Goal: Information Seeking & Learning: Learn about a topic

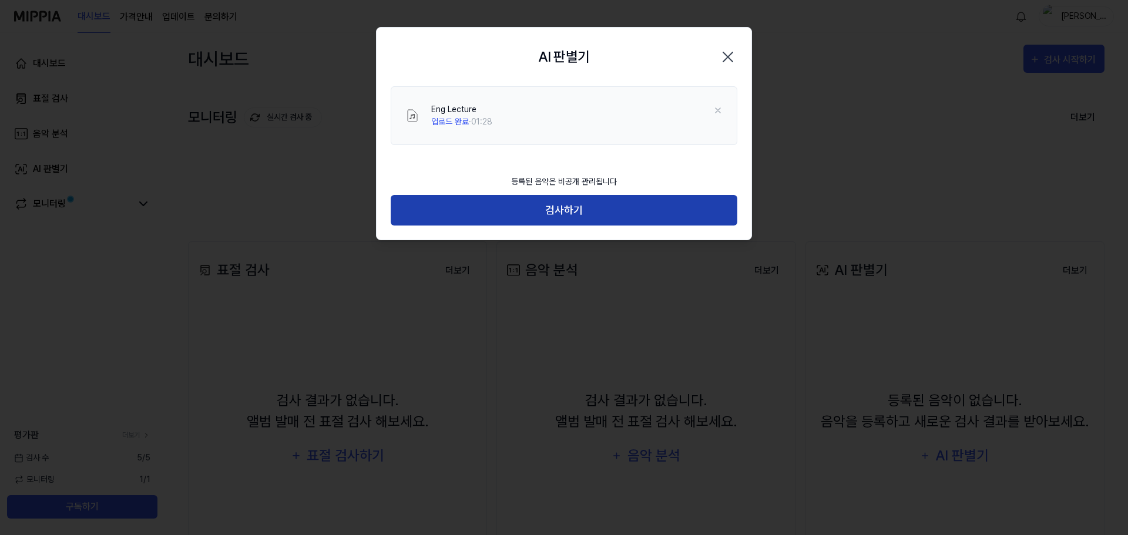
click at [527, 216] on button "검사하기" at bounding box center [564, 210] width 347 height 31
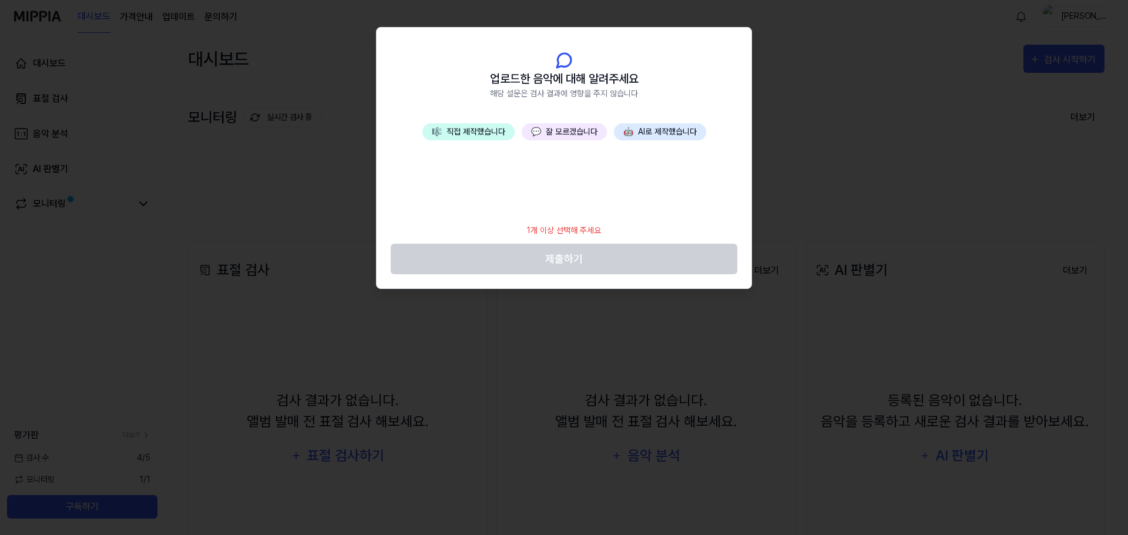
click at [662, 135] on button "🤖 AI로 제작했습니다" at bounding box center [660, 131] width 92 height 17
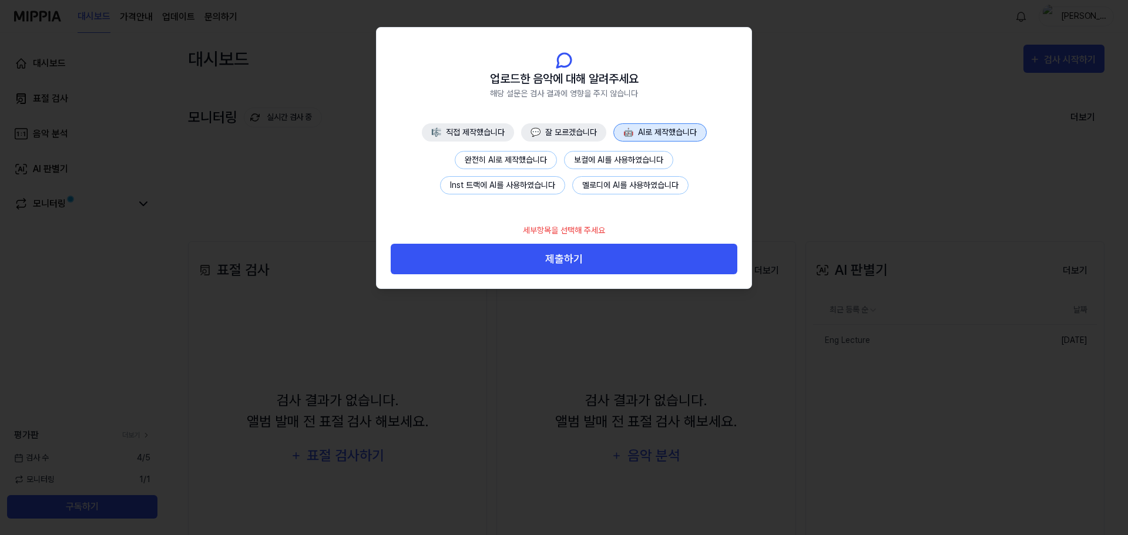
click at [542, 157] on button "완전히 AI로 제작했습니다" at bounding box center [506, 160] width 102 height 18
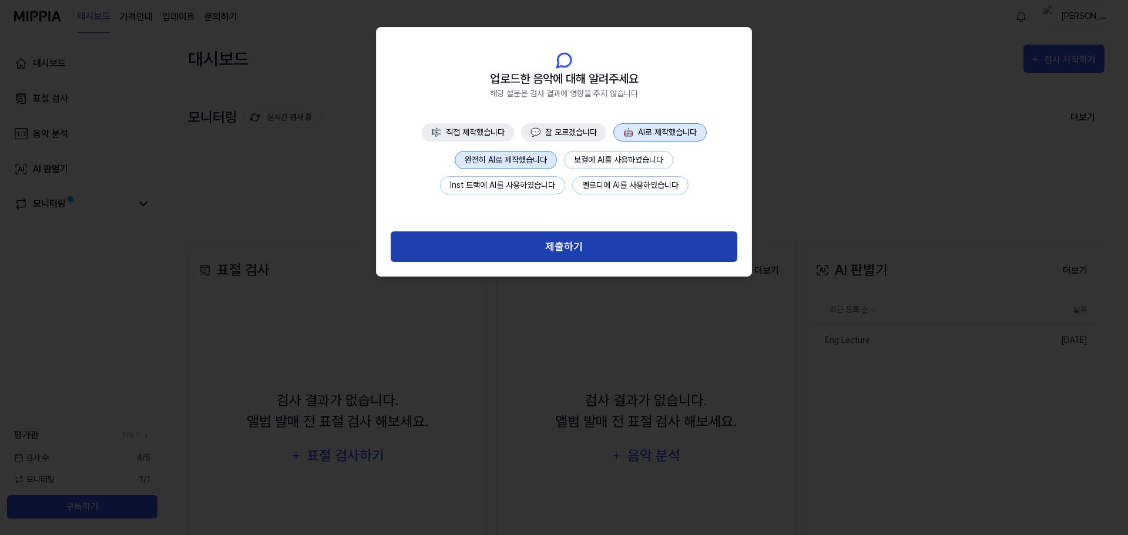
click at [554, 246] on button "제출하기" at bounding box center [564, 247] width 347 height 31
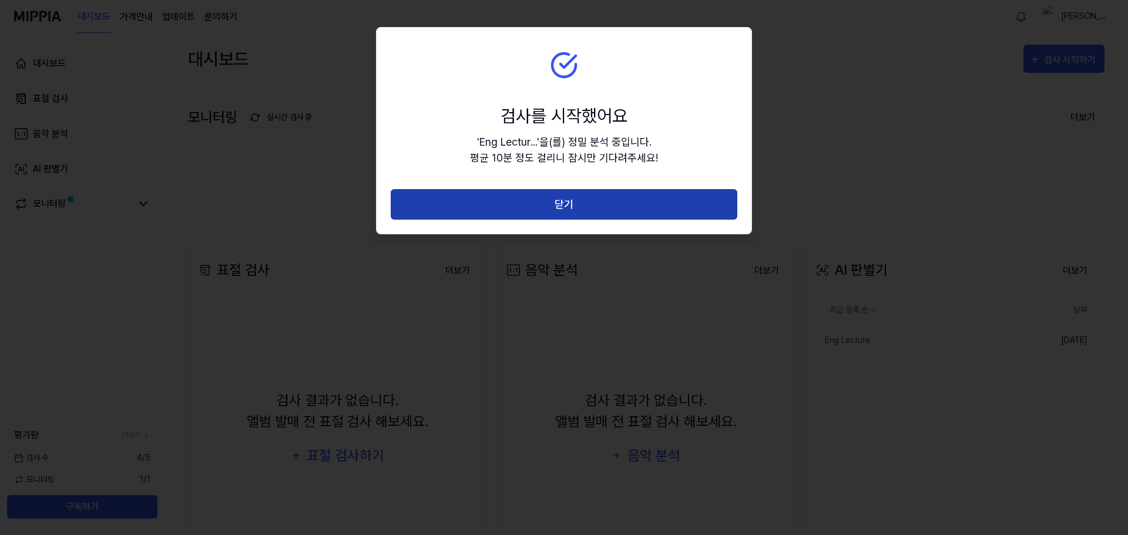
click at [561, 197] on button "닫기" at bounding box center [564, 204] width 347 height 31
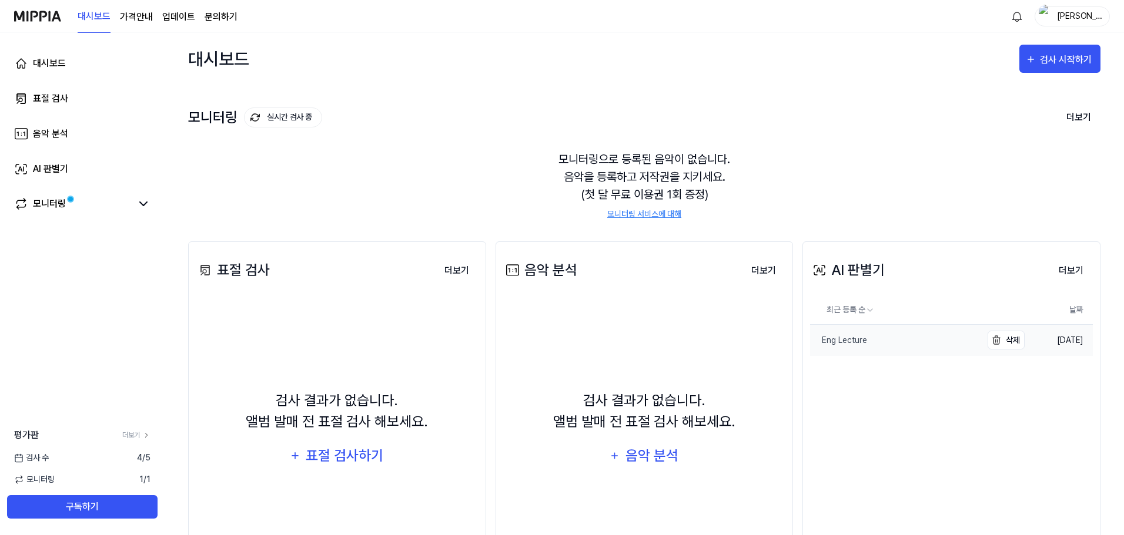
click at [869, 339] on link "Eng Lecture" at bounding box center [895, 340] width 171 height 31
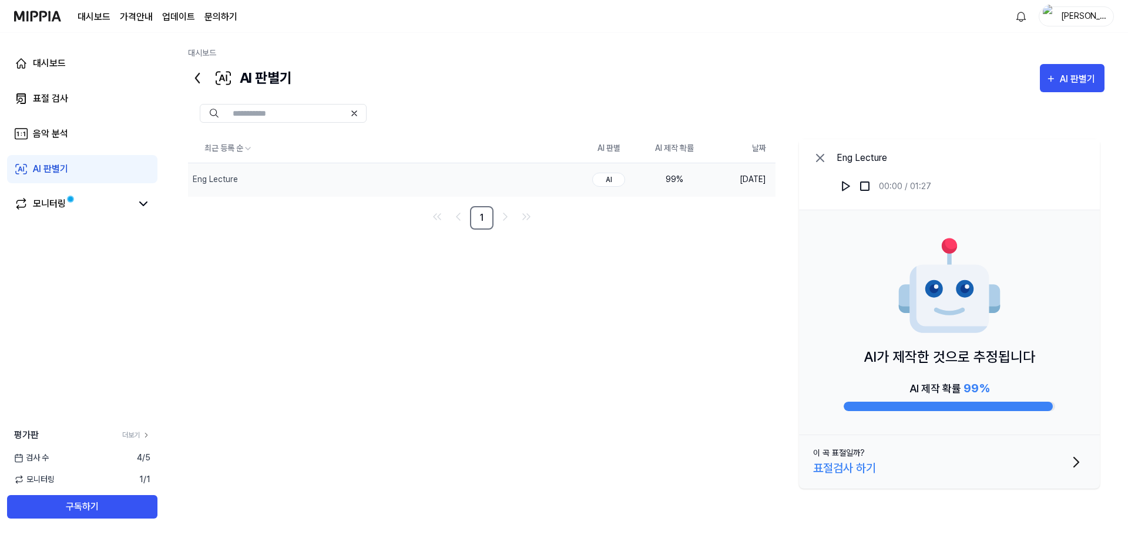
click at [878, 461] on button "이 곡 표절일까? 표절검사 하기" at bounding box center [949, 462] width 301 height 53
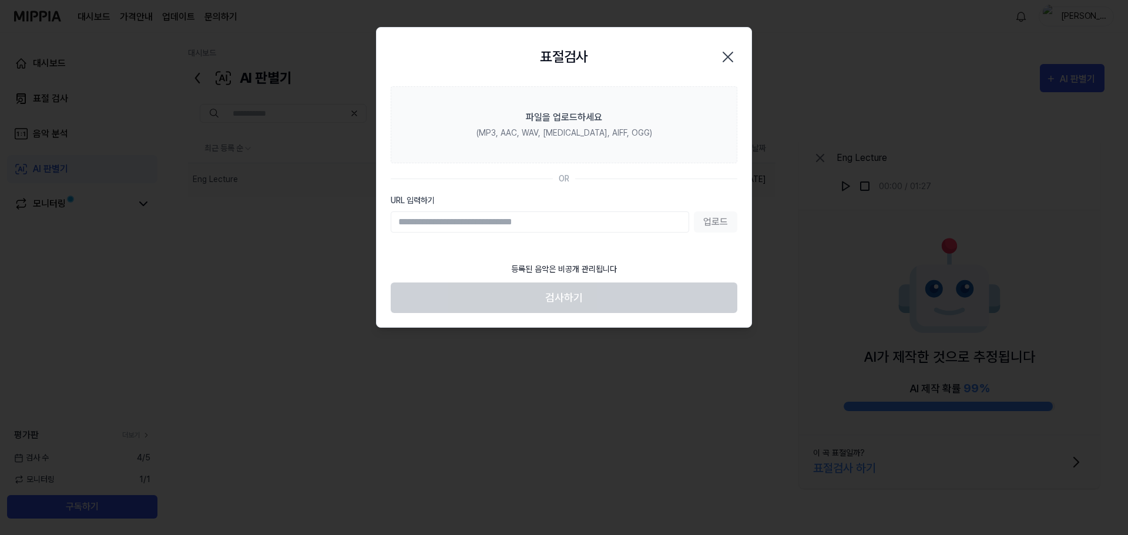
click at [736, 61] on icon "button" at bounding box center [728, 57] width 19 height 19
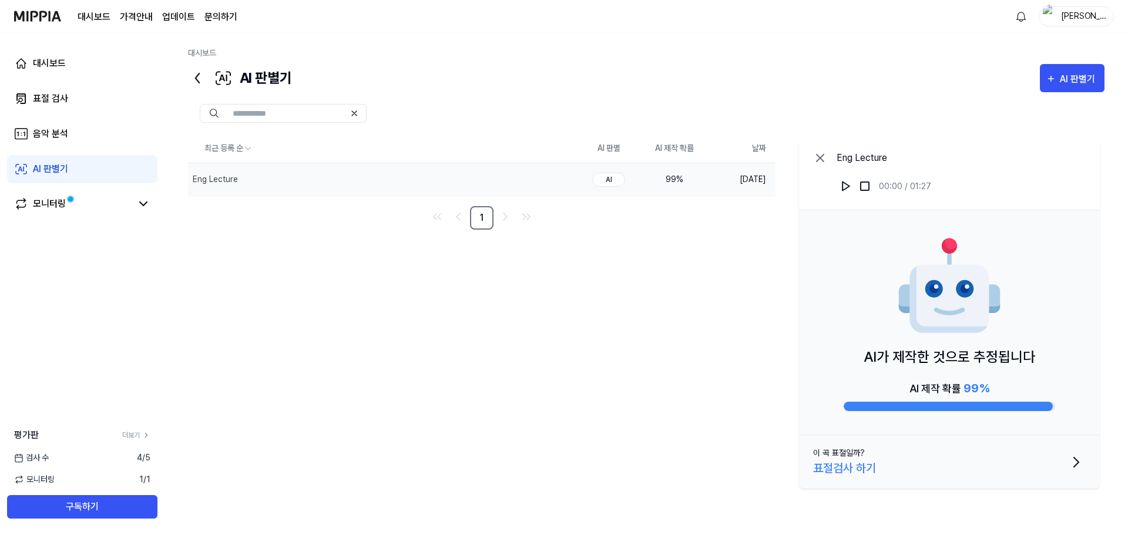
click at [38, 14] on img at bounding box center [37, 16] width 47 height 32
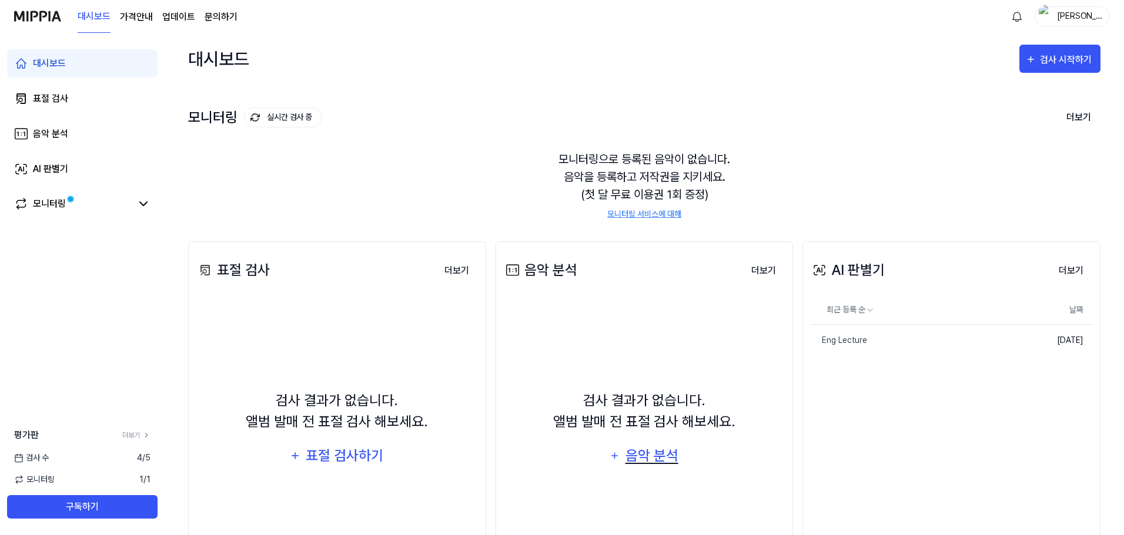
click at [633, 454] on div "음악 분석" at bounding box center [652, 456] width 56 height 22
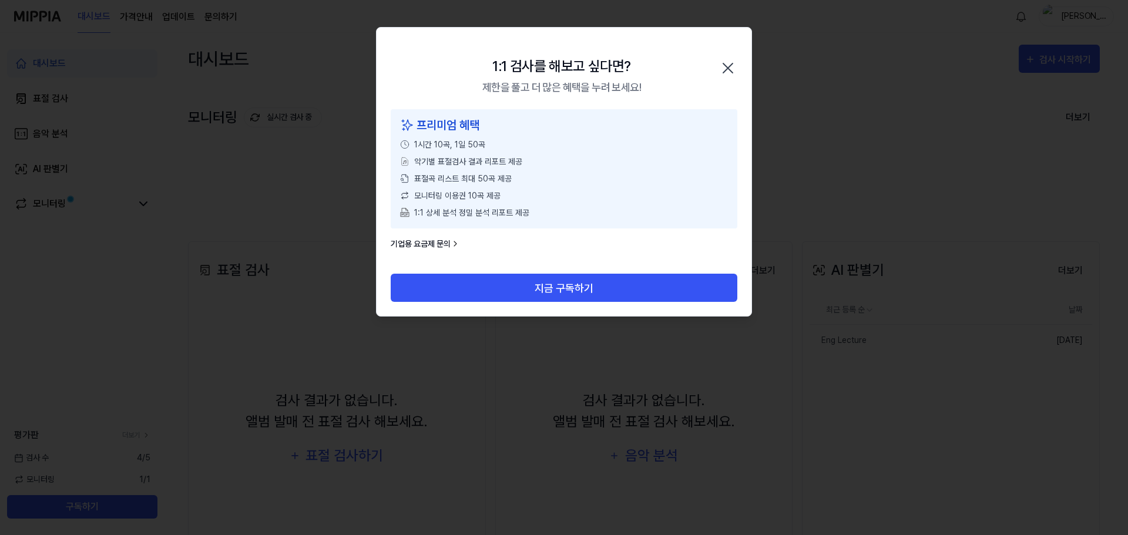
click at [732, 70] on icon "button" at bounding box center [728, 68] width 19 height 19
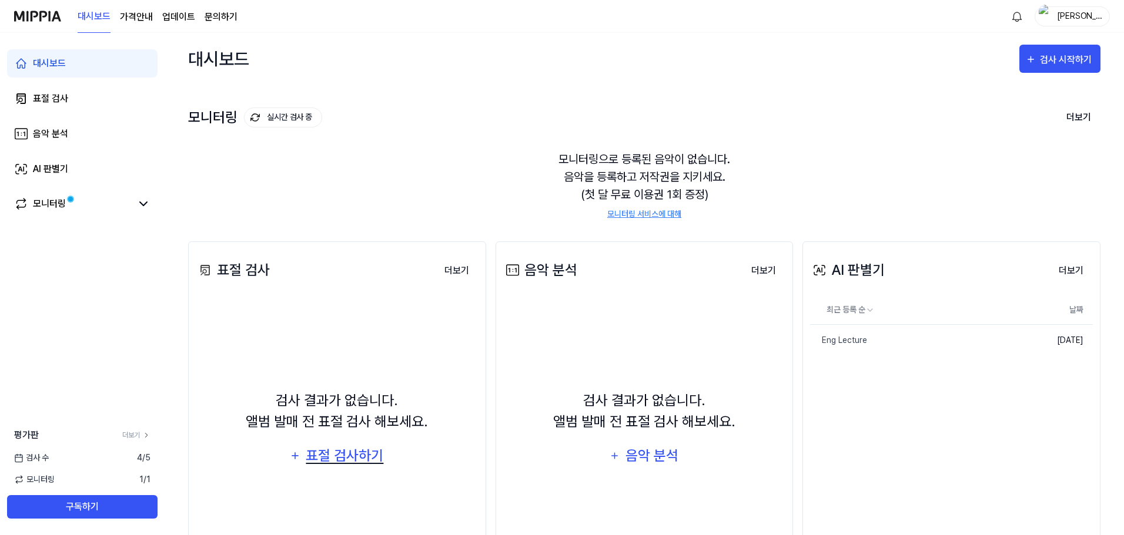
click at [346, 461] on div "표절 검사하기" at bounding box center [345, 456] width 80 height 22
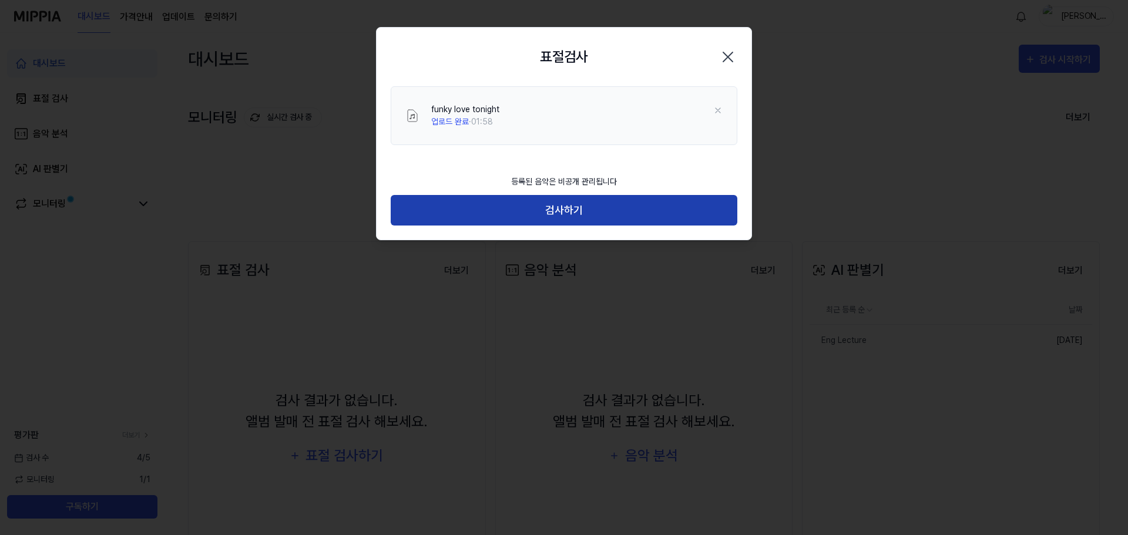
click at [566, 218] on button "검사하기" at bounding box center [564, 210] width 347 height 31
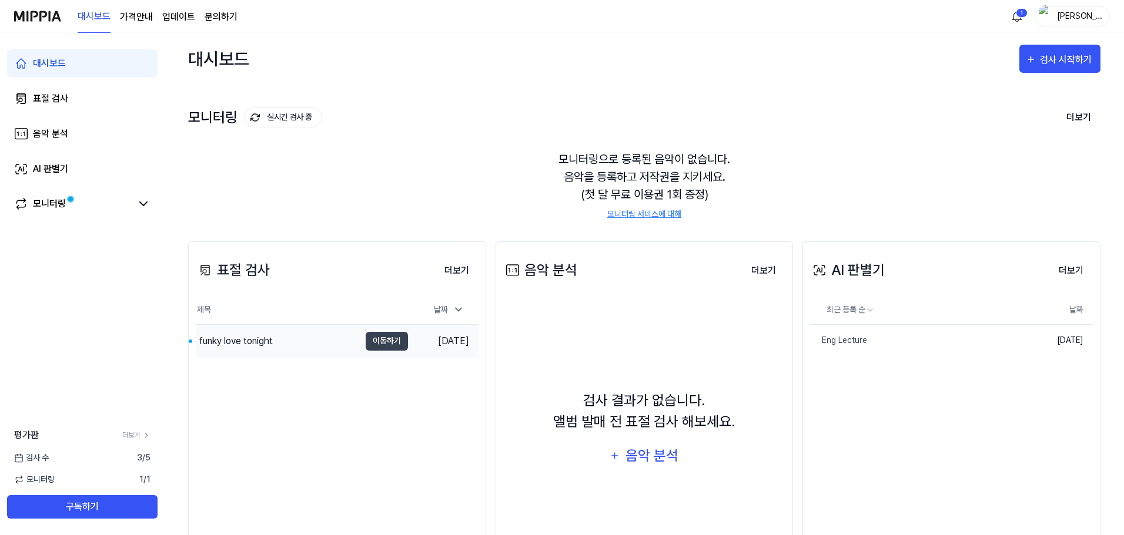
click at [258, 345] on div "funky love tonight" at bounding box center [235, 341] width 73 height 14
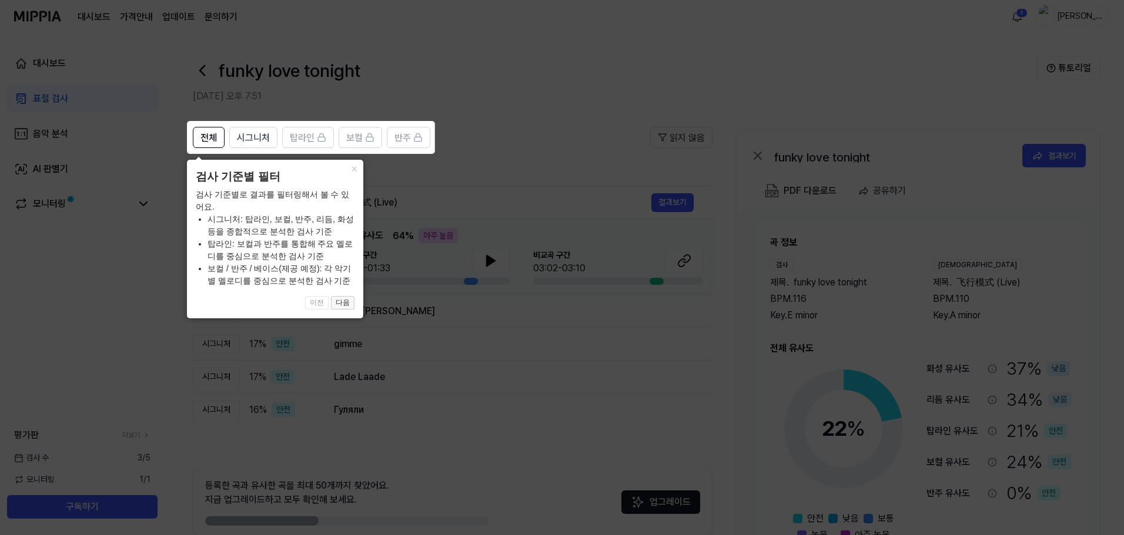
click at [346, 304] on button "다음" at bounding box center [343, 303] width 24 height 14
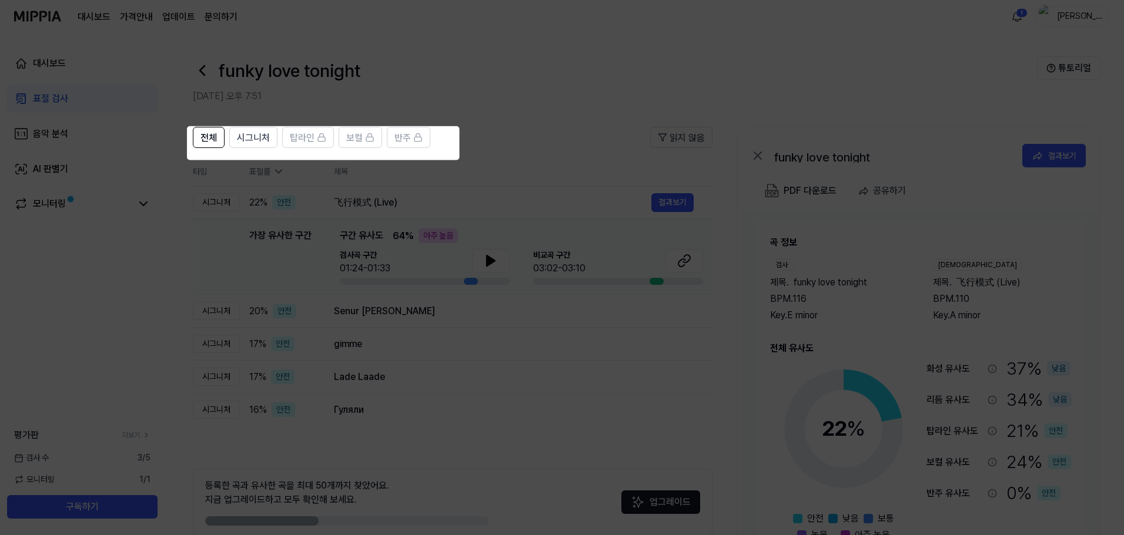
click at [346, 304] on icon at bounding box center [564, 267] width 1128 height 535
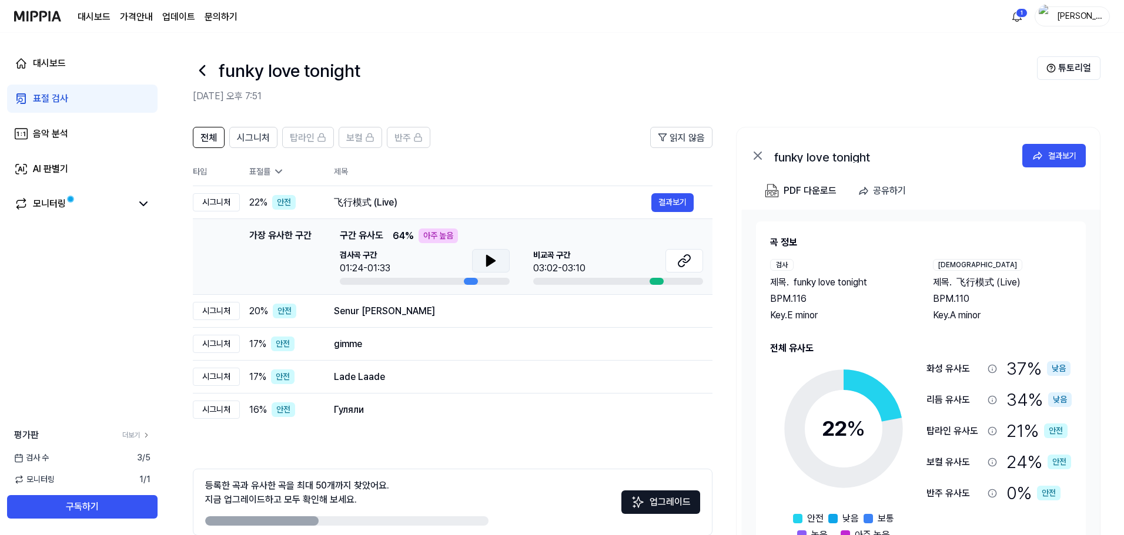
click at [485, 265] on icon at bounding box center [491, 261] width 14 height 14
click at [669, 313] on button "결과보기" at bounding box center [672, 311] width 42 height 19
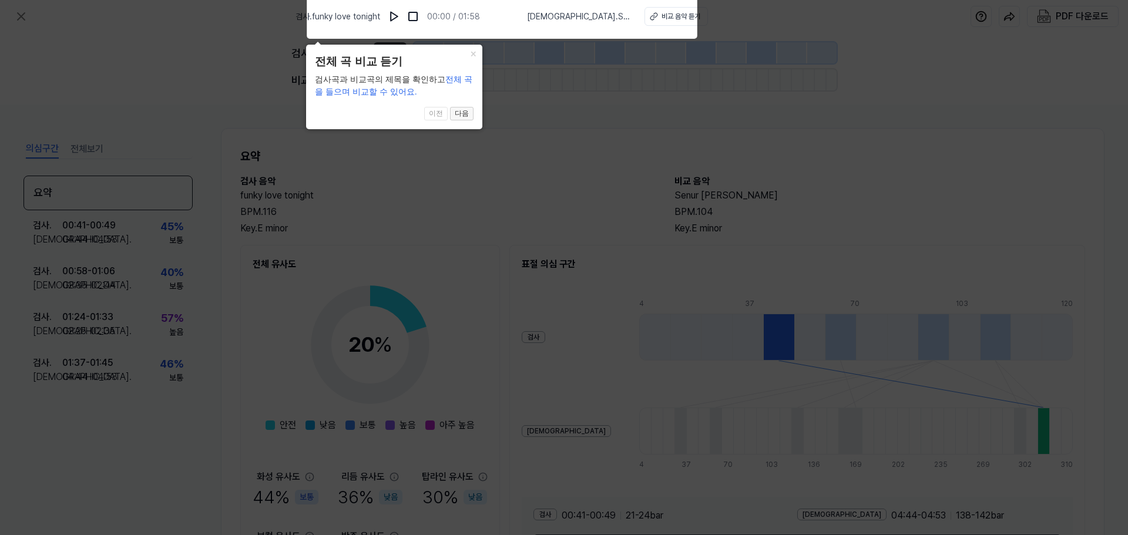
click at [470, 116] on button "다음" at bounding box center [462, 114] width 24 height 14
click at [470, 116] on icon at bounding box center [564, 264] width 1128 height 541
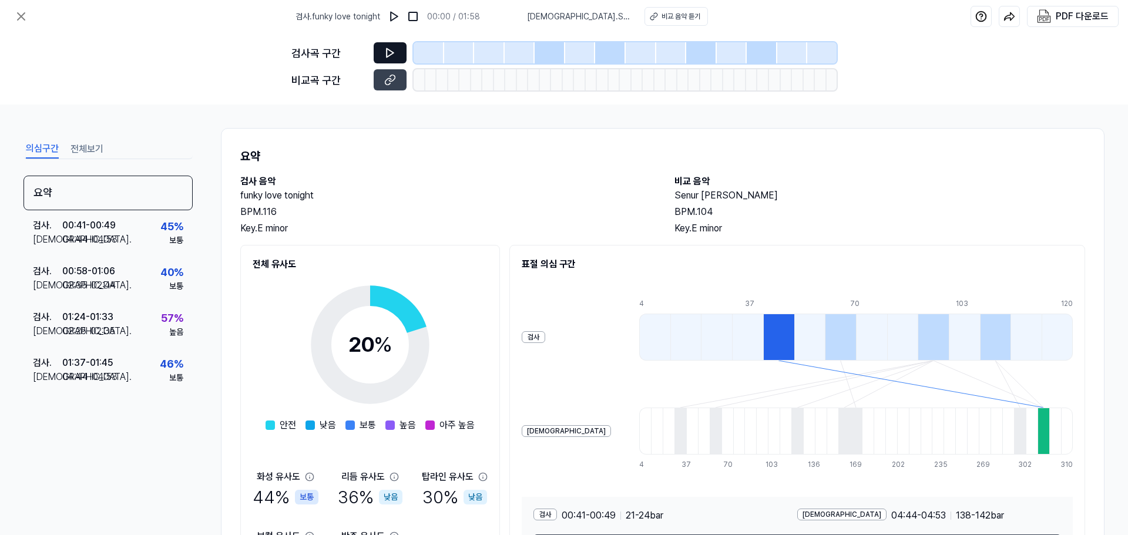
click at [389, 49] on icon at bounding box center [390, 53] width 12 height 12
click at [18, 15] on icon at bounding box center [21, 16] width 14 height 14
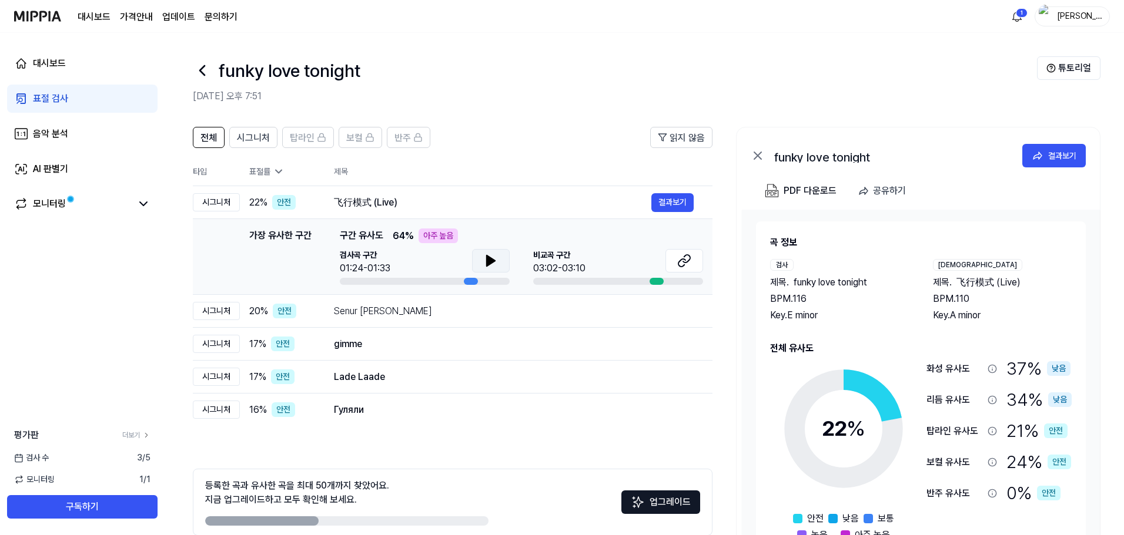
click at [483, 266] on button at bounding box center [491, 261] width 38 height 24
click at [688, 261] on icon at bounding box center [686, 259] width 7 height 8
click at [491, 266] on icon at bounding box center [491, 261] width 14 height 14
click at [259, 138] on span "시그니처" at bounding box center [253, 138] width 33 height 14
click at [299, 142] on span "탑라인" at bounding box center [302, 138] width 25 height 14
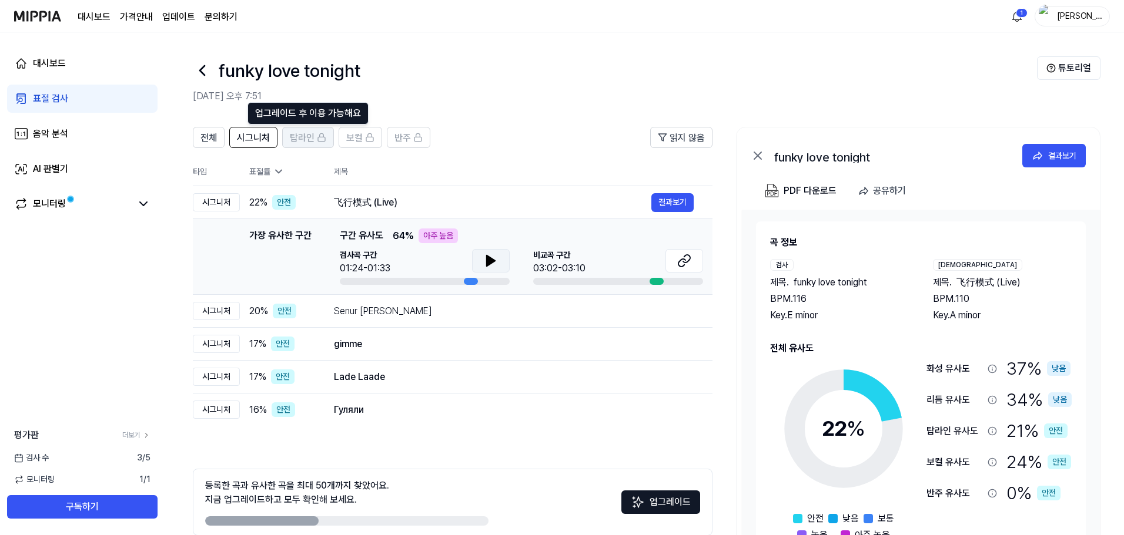
click at [299, 142] on span "탑라인" at bounding box center [302, 138] width 25 height 14
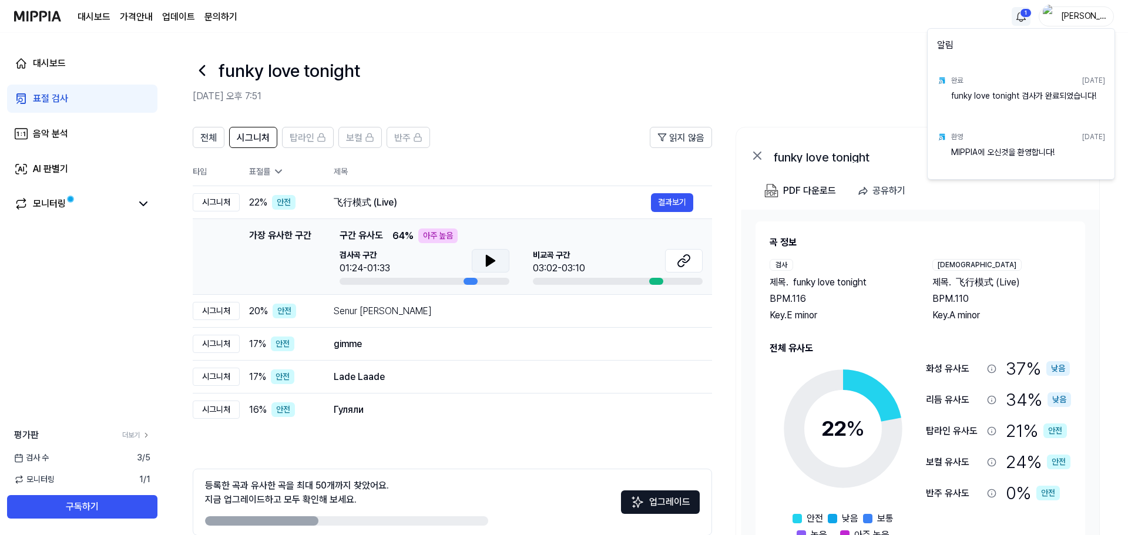
click at [1026, 16] on html "대시보드 가격안내 업데이트 문의하기 1 [PERSON_NAME] 대시보드 표절 검사 음악 분석 AI 판별기 모니터링 평가판 더보기 검사 [DA…" at bounding box center [564, 267] width 1128 height 535
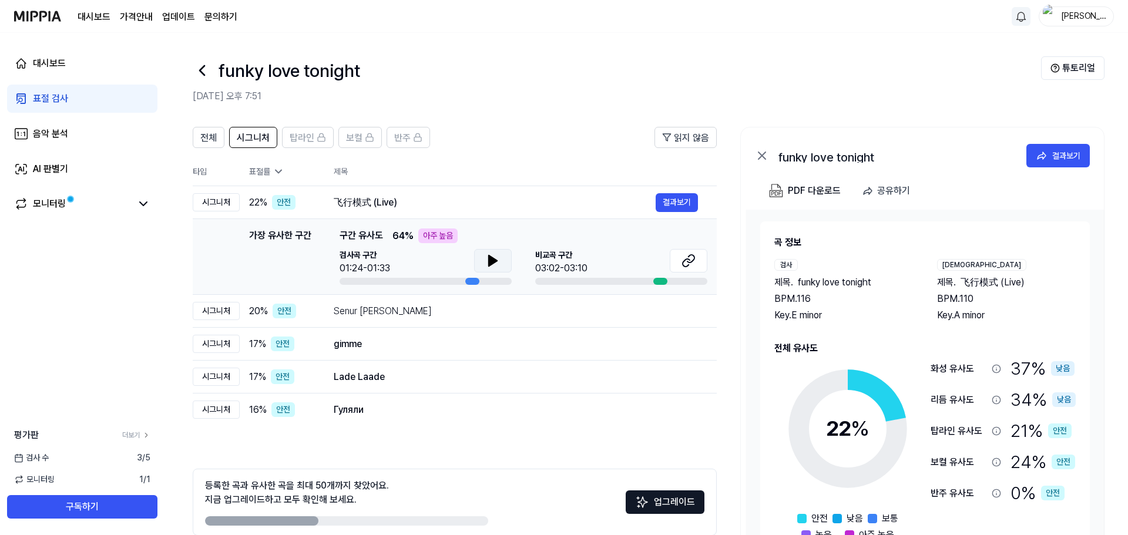
click at [1024, 16] on html "대시보드 가격안내 업데이트 문의하기 이윤우멘토 대시보드 표절 검사 음악 분석 AI 판별기 모니터링 평가판 더보기 검사 [DATE] 모니터링 1…" at bounding box center [564, 267] width 1128 height 535
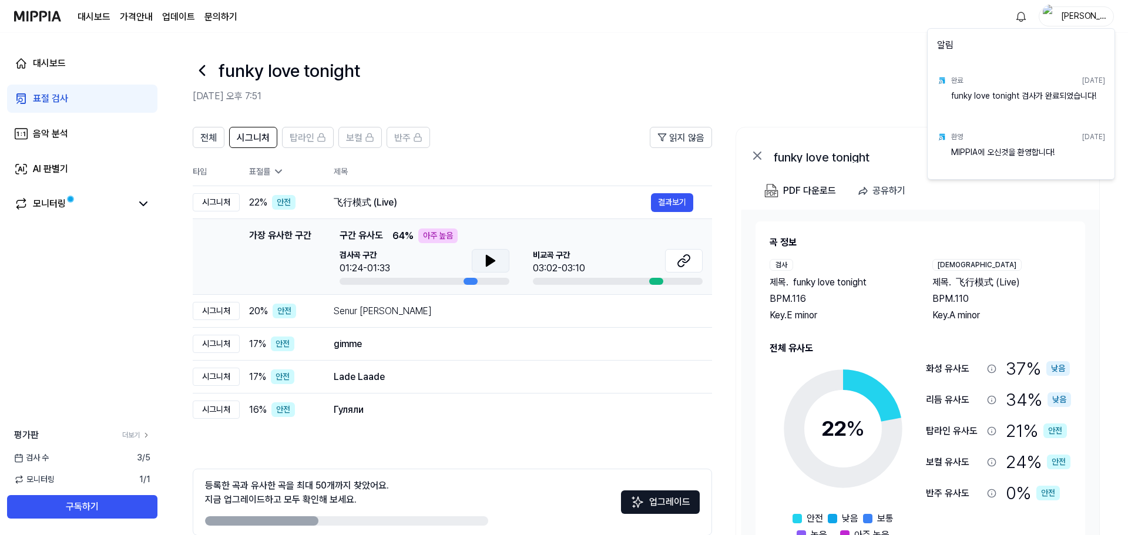
click at [874, 62] on html "대시보드 가격안내 업데이트 문의하기 이윤우멘토 대시보드 표절 검사 음악 분석 AI 판별기 모니터링 평가판 더보기 검사 [DATE] 모니터링 1…" at bounding box center [564, 267] width 1128 height 535
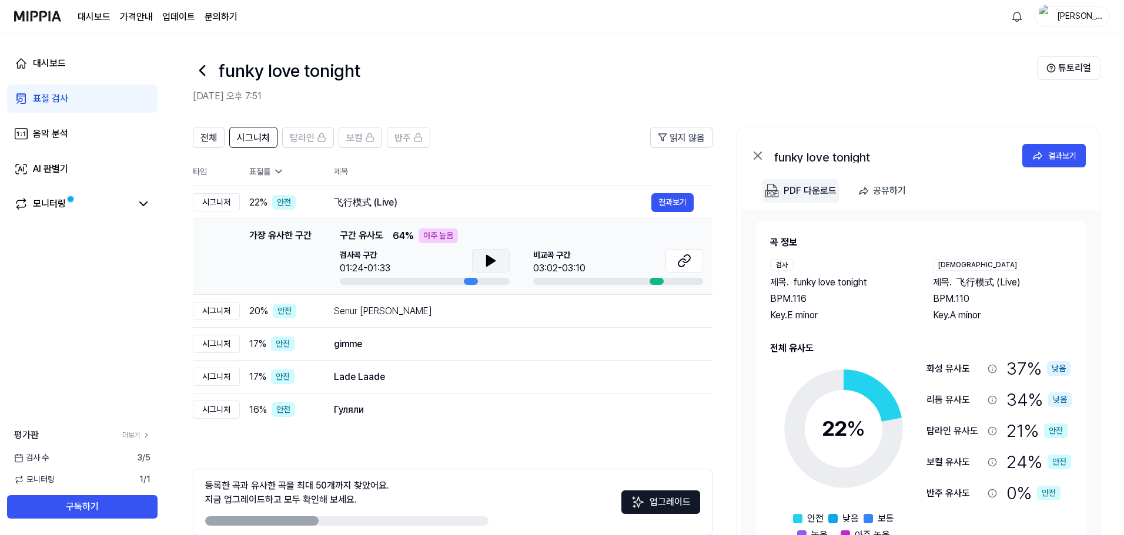
click at [787, 187] on div "PDF 다운로드" at bounding box center [809, 190] width 53 height 15
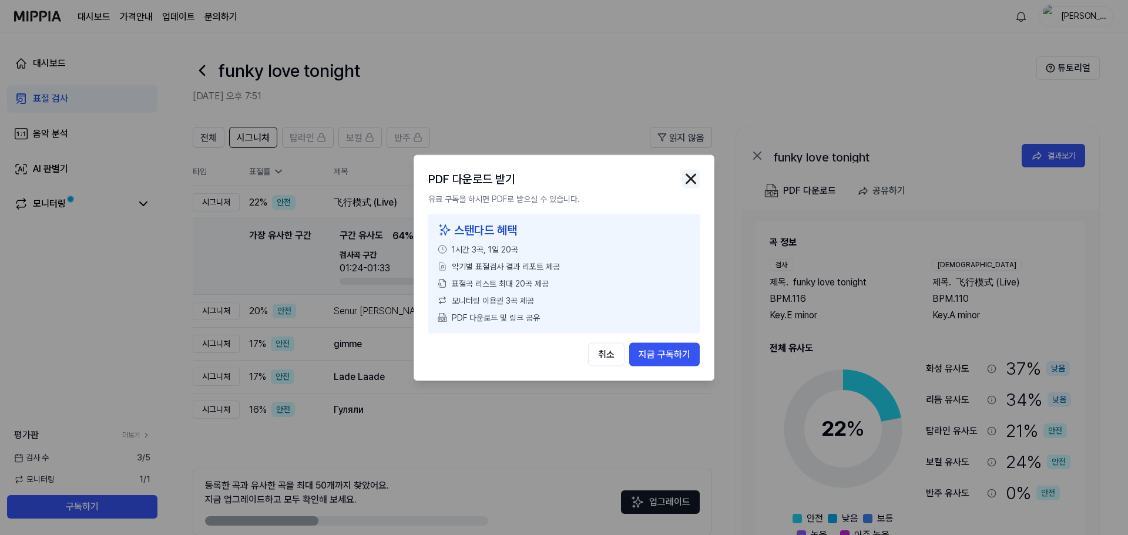
click at [694, 176] on img "button" at bounding box center [691, 179] width 18 height 18
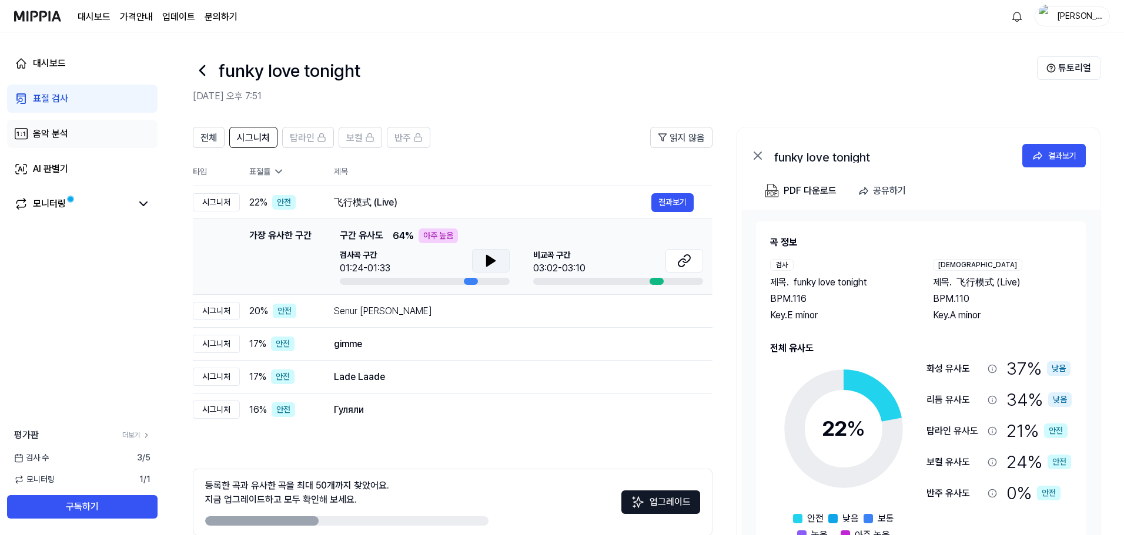
click at [64, 139] on div "음악 분석" at bounding box center [50, 134] width 35 height 14
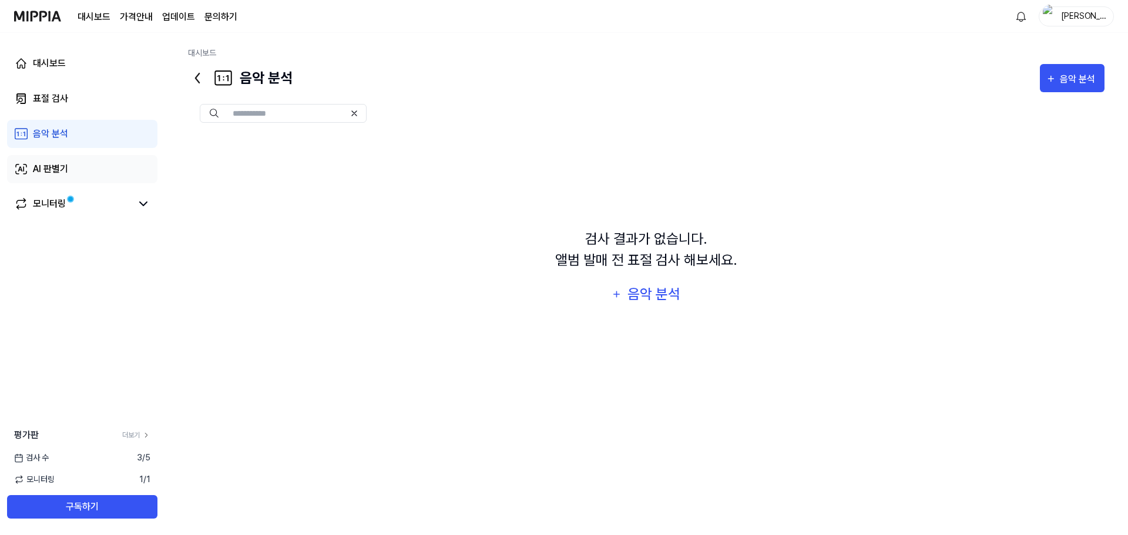
click at [65, 165] on div "AI 판별기" at bounding box center [50, 169] width 35 height 14
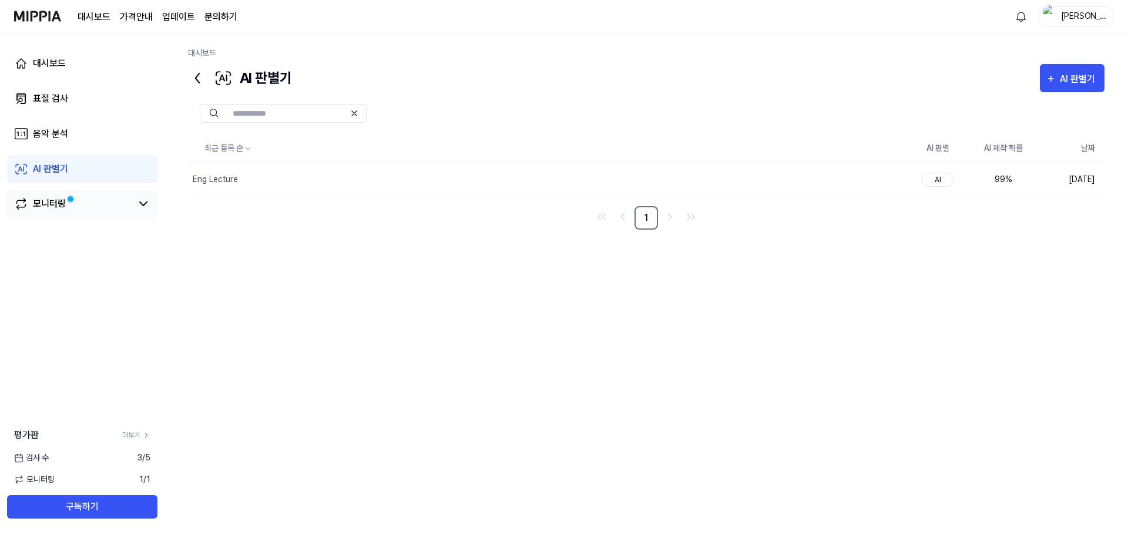
click at [81, 208] on link "모니터링" at bounding box center [73, 204] width 118 height 14
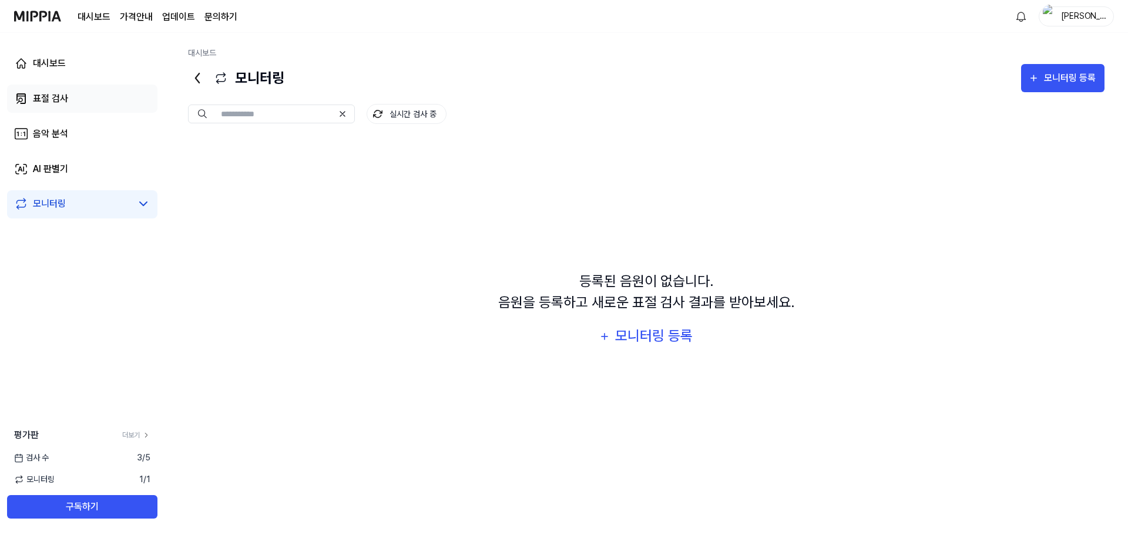
click at [72, 100] on link "표절 검사" at bounding box center [82, 99] width 150 height 28
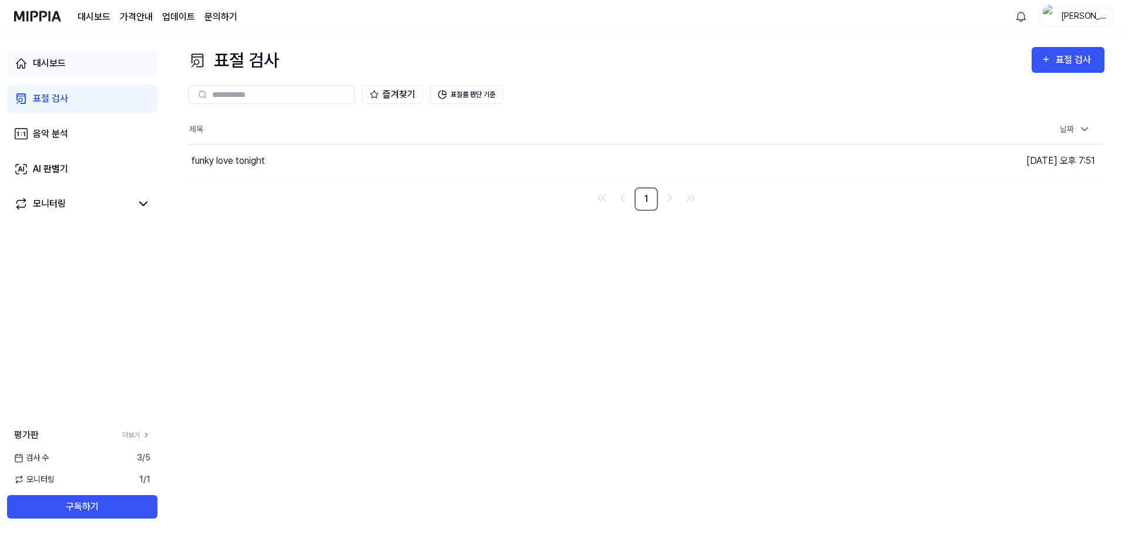
click at [71, 63] on link "대시보드" at bounding box center [82, 63] width 150 height 28
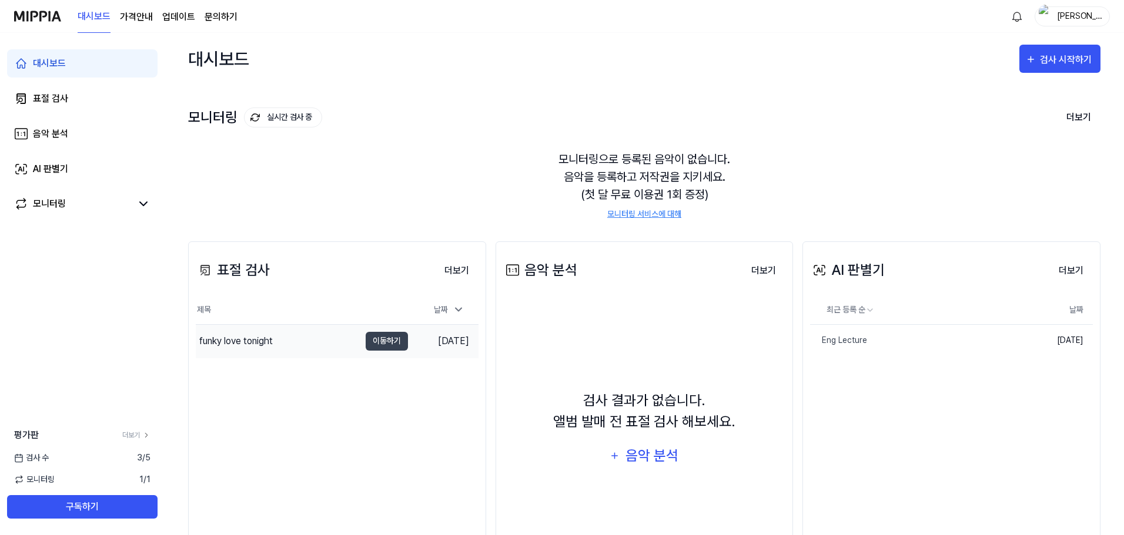
click at [257, 344] on div "funky love tonight" at bounding box center [235, 341] width 73 height 14
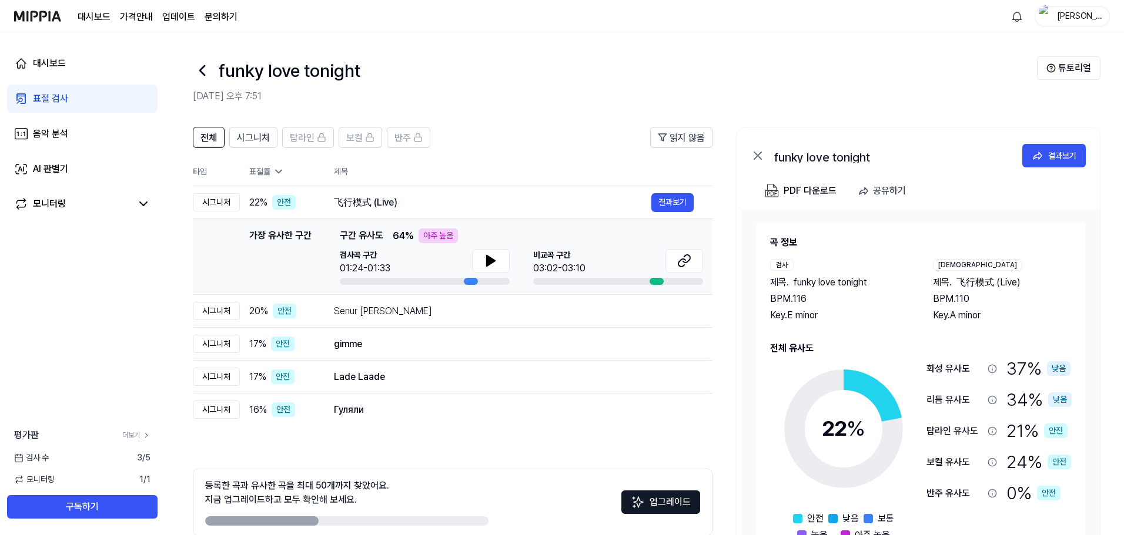
click at [562, 262] on div "03:02-03:10" at bounding box center [559, 269] width 52 height 14
click at [687, 193] on button "결과보기" at bounding box center [672, 202] width 42 height 19
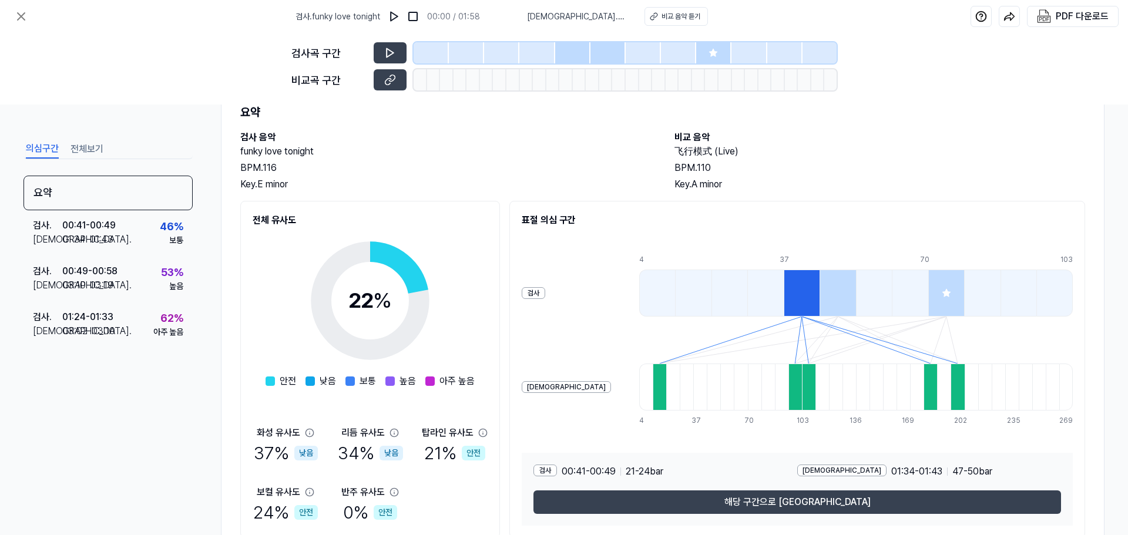
scroll to position [90, 0]
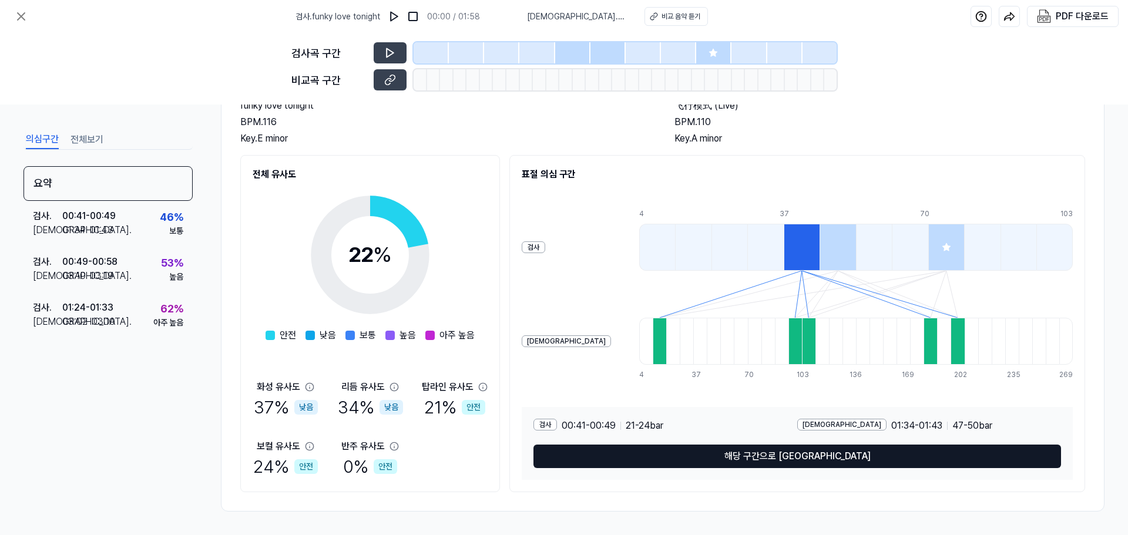
click at [580, 456] on button "해당 구간으로 [GEOGRAPHIC_DATA]" at bounding box center [798, 457] width 528 height 24
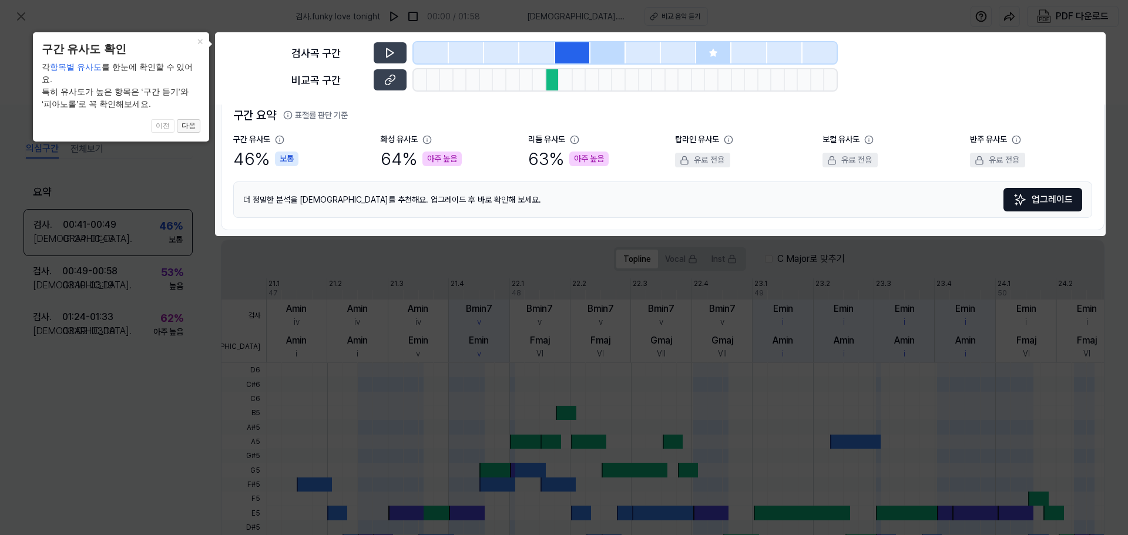
click at [193, 119] on button "다음" at bounding box center [189, 126] width 24 height 14
click at [193, 113] on icon at bounding box center [564, 267] width 1128 height 535
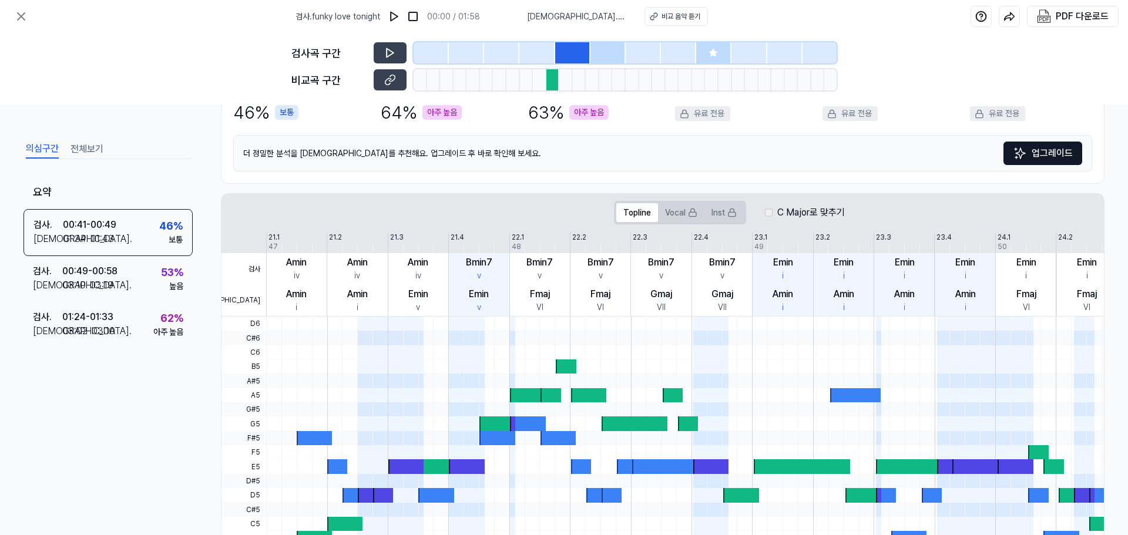
scroll to position [212, 0]
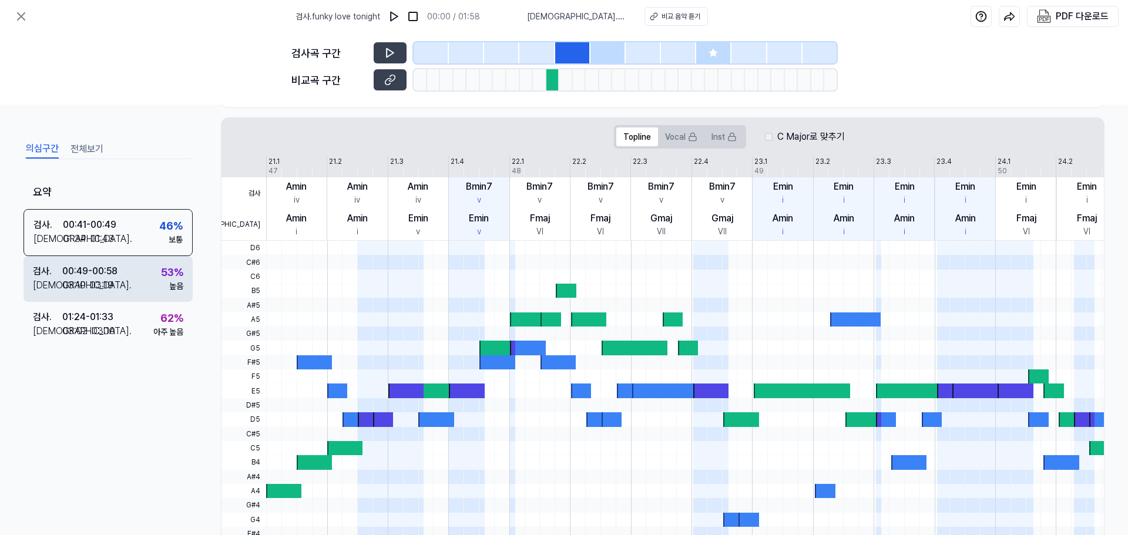
click at [169, 281] on div "높음" at bounding box center [176, 286] width 14 height 12
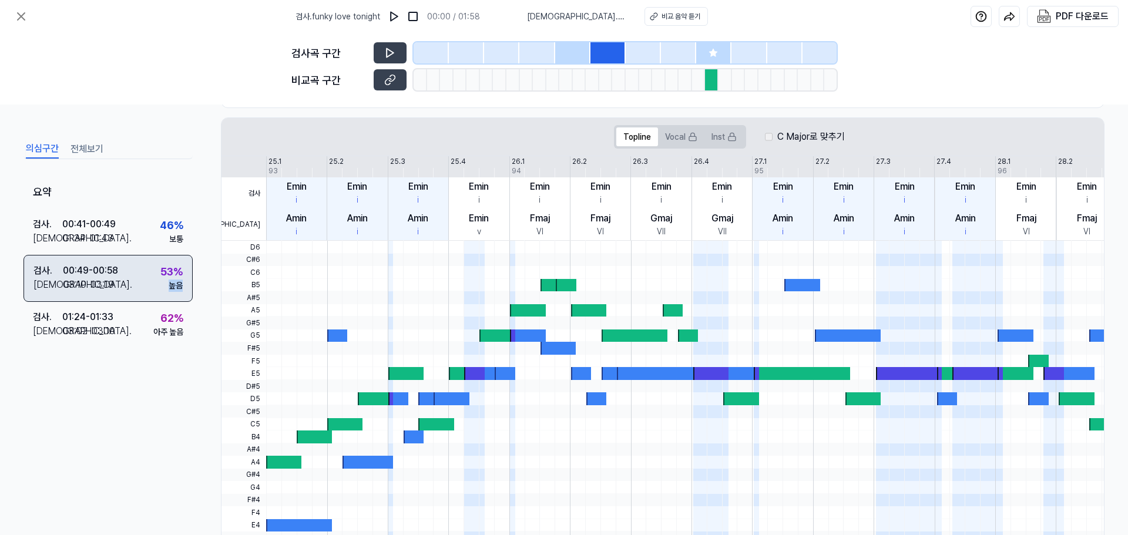
click at [169, 281] on div "높음" at bounding box center [176, 286] width 14 height 12
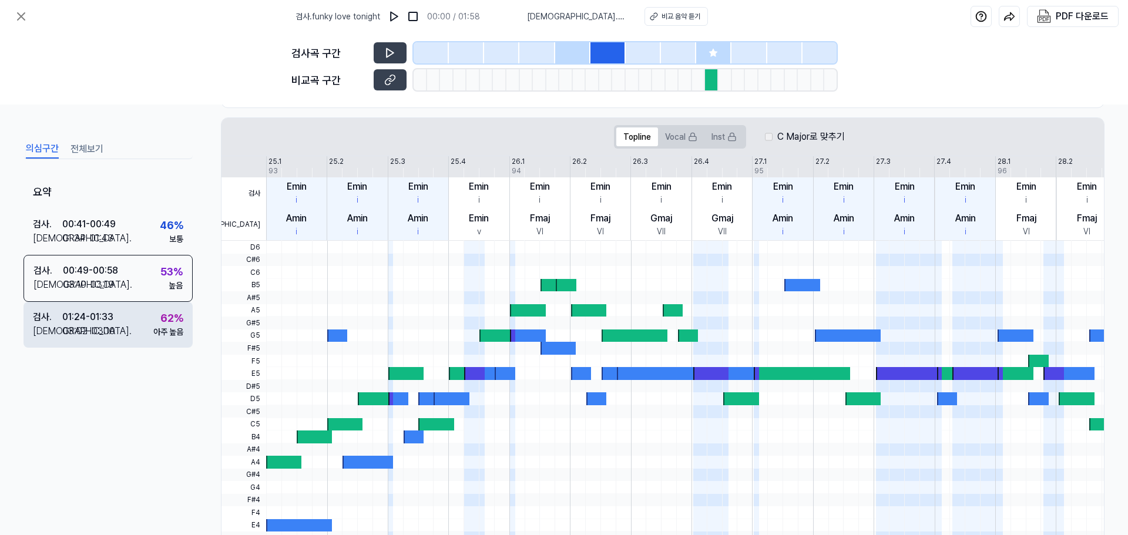
click at [161, 330] on div "아주 높음" at bounding box center [168, 332] width 30 height 12
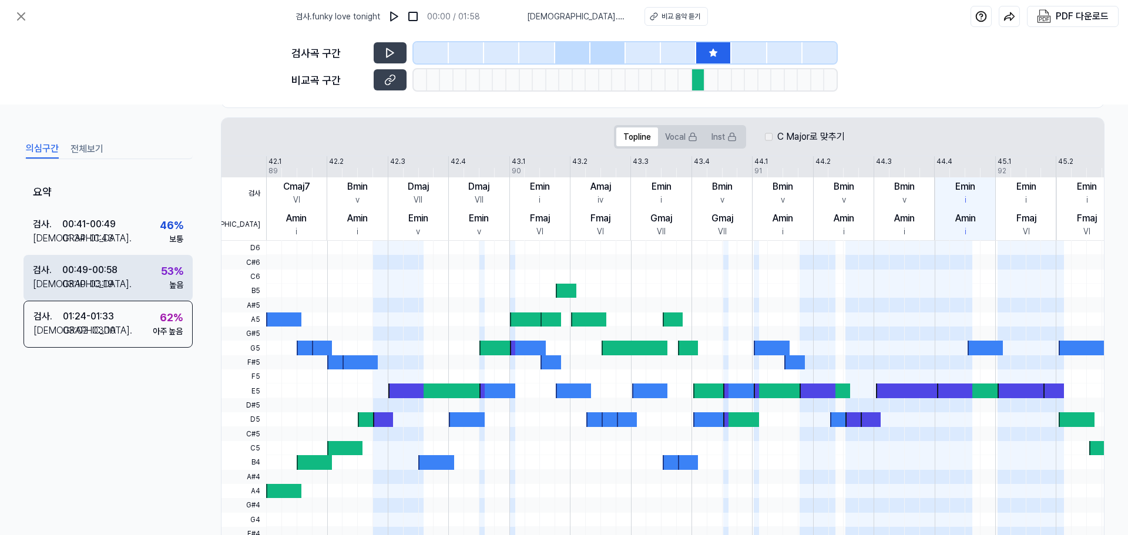
click at [162, 279] on div "53 %" at bounding box center [172, 271] width 22 height 16
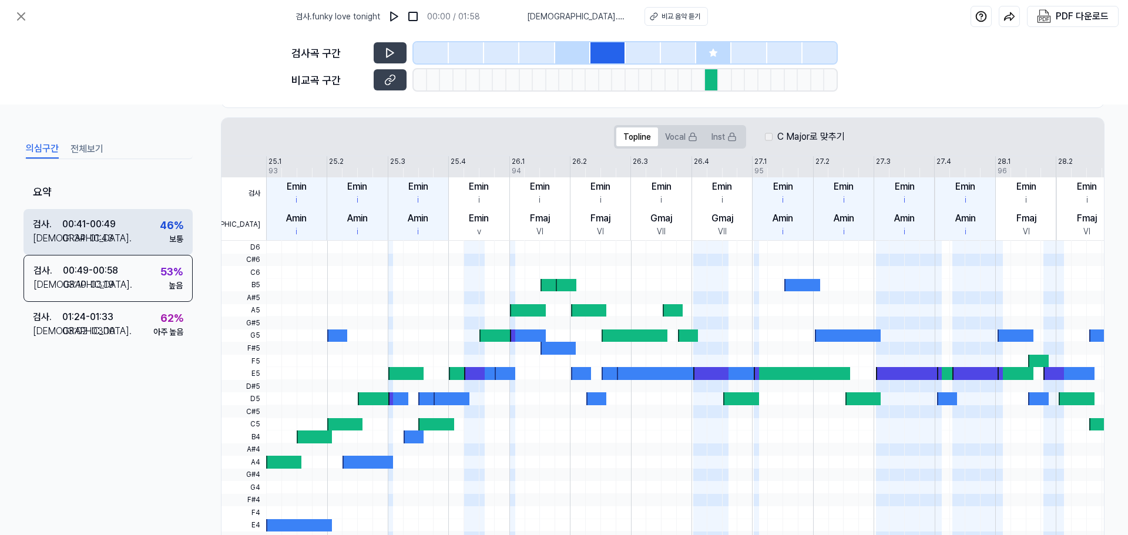
click at [160, 231] on div "46 %" at bounding box center [172, 225] width 24 height 16
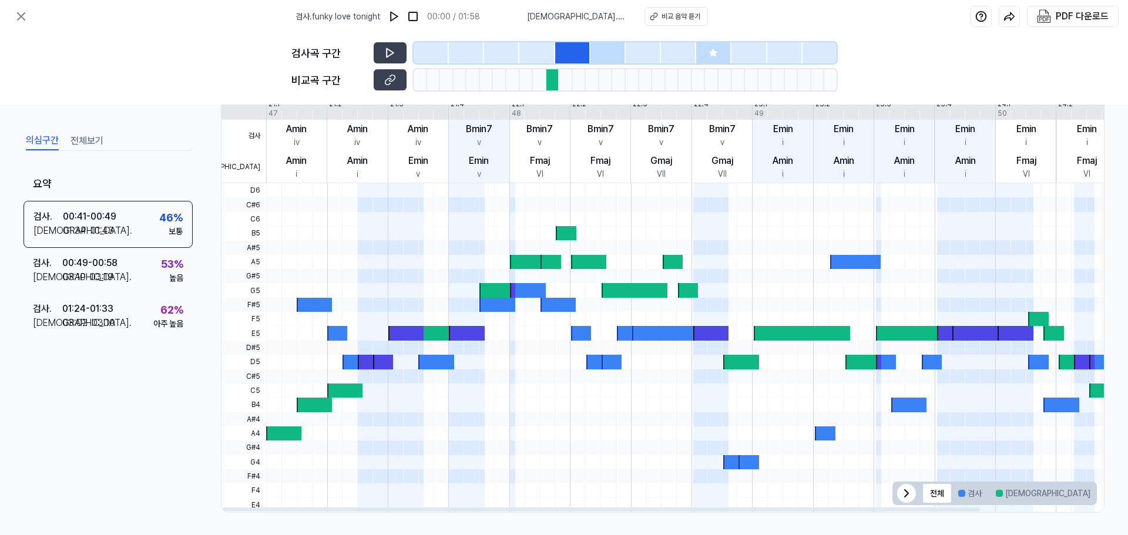
scroll to position [271, 0]
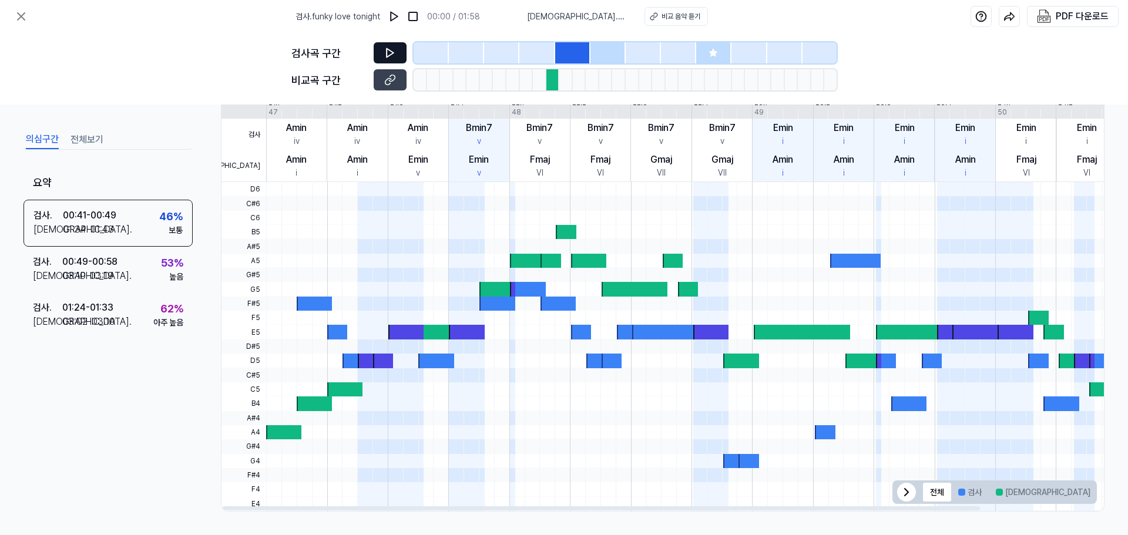
click at [401, 49] on button at bounding box center [390, 52] width 33 height 21
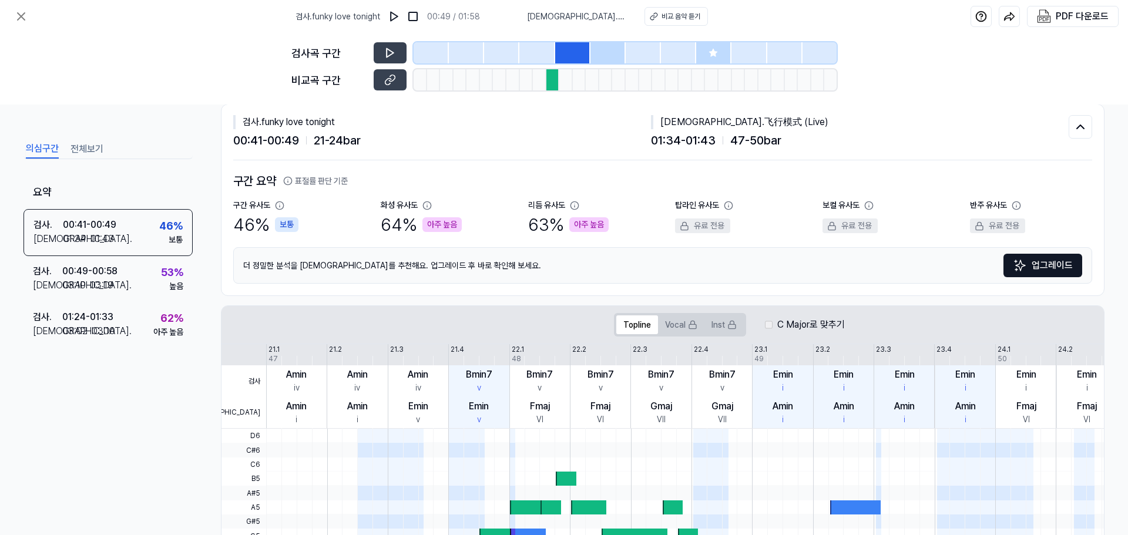
scroll to position [0, 0]
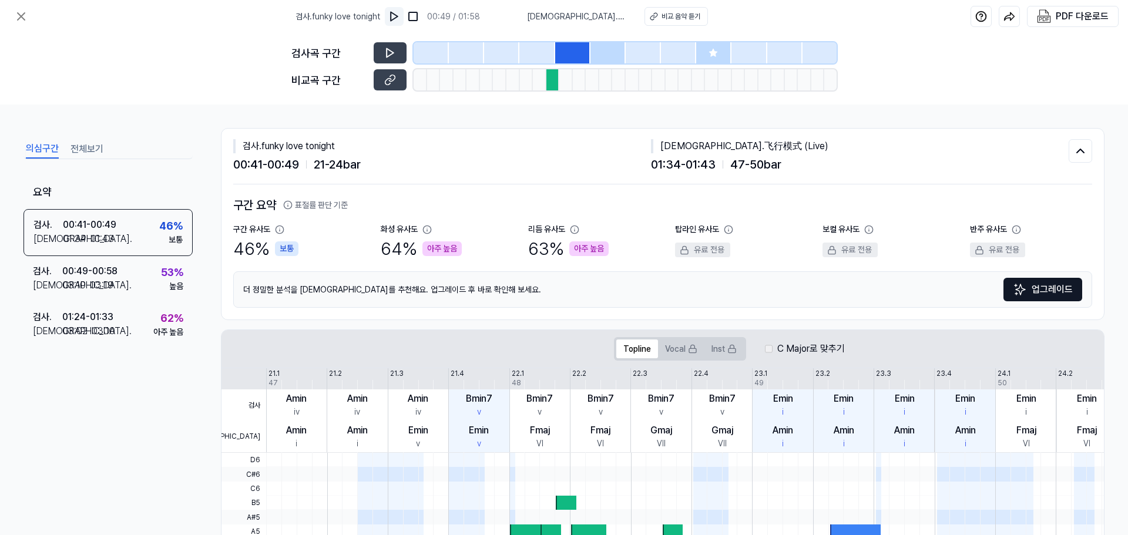
click at [400, 12] on img at bounding box center [395, 17] width 12 height 12
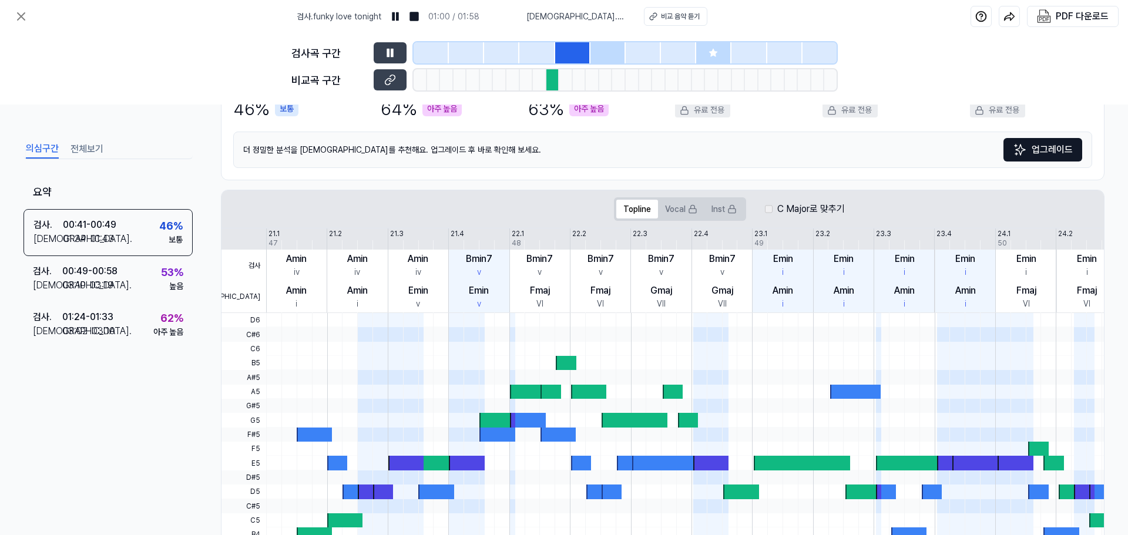
scroll to position [271, 0]
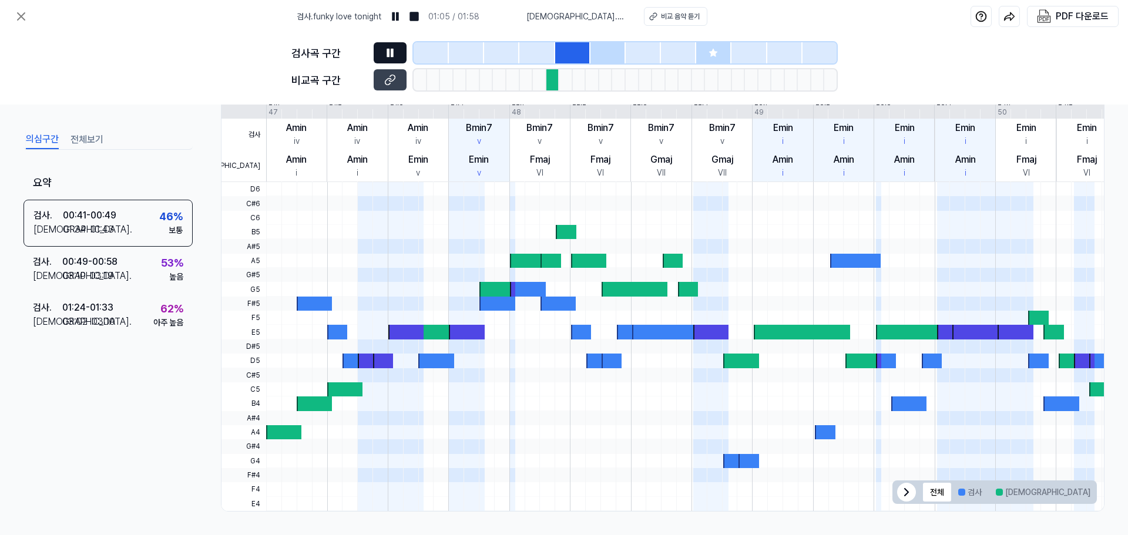
click at [382, 51] on button at bounding box center [390, 52] width 33 height 21
click at [394, 51] on icon at bounding box center [390, 53] width 12 height 12
click at [386, 50] on icon at bounding box center [390, 53] width 12 height 12
